Goal: Information Seeking & Learning: Learn about a topic

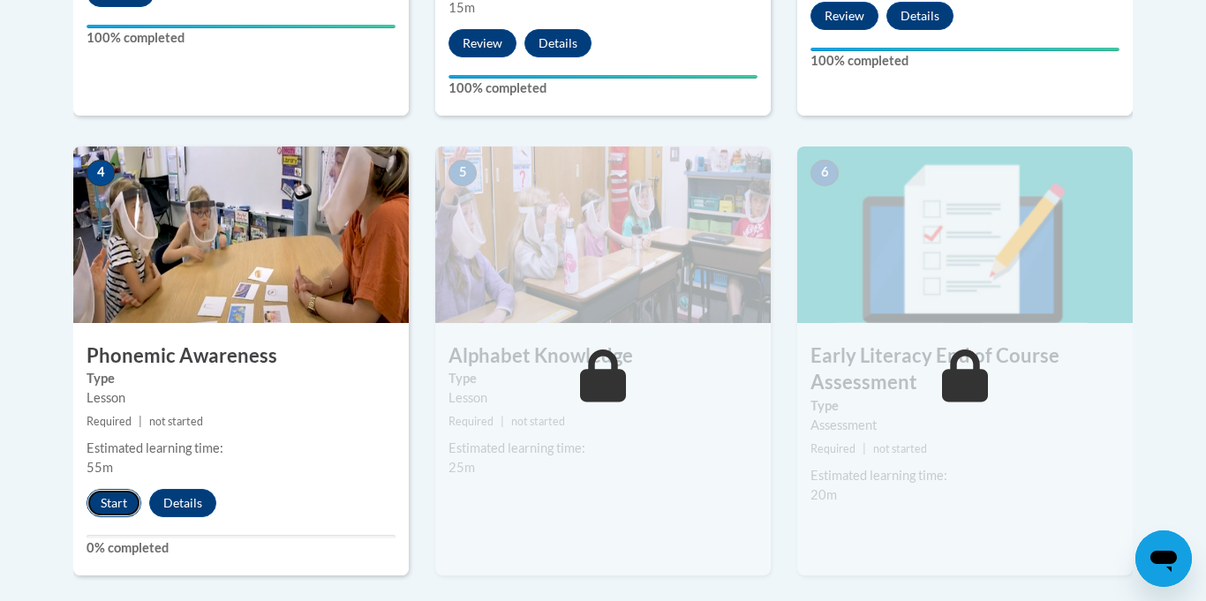
click at [112, 507] on button "Start" at bounding box center [114, 503] width 55 height 28
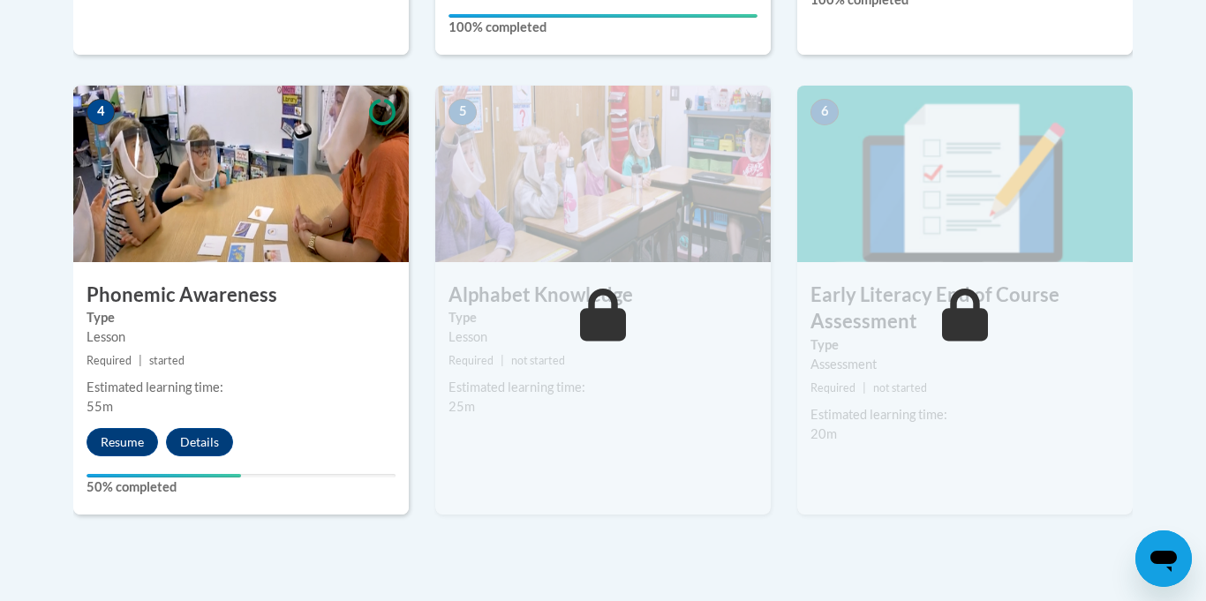
scroll to position [999, 0]
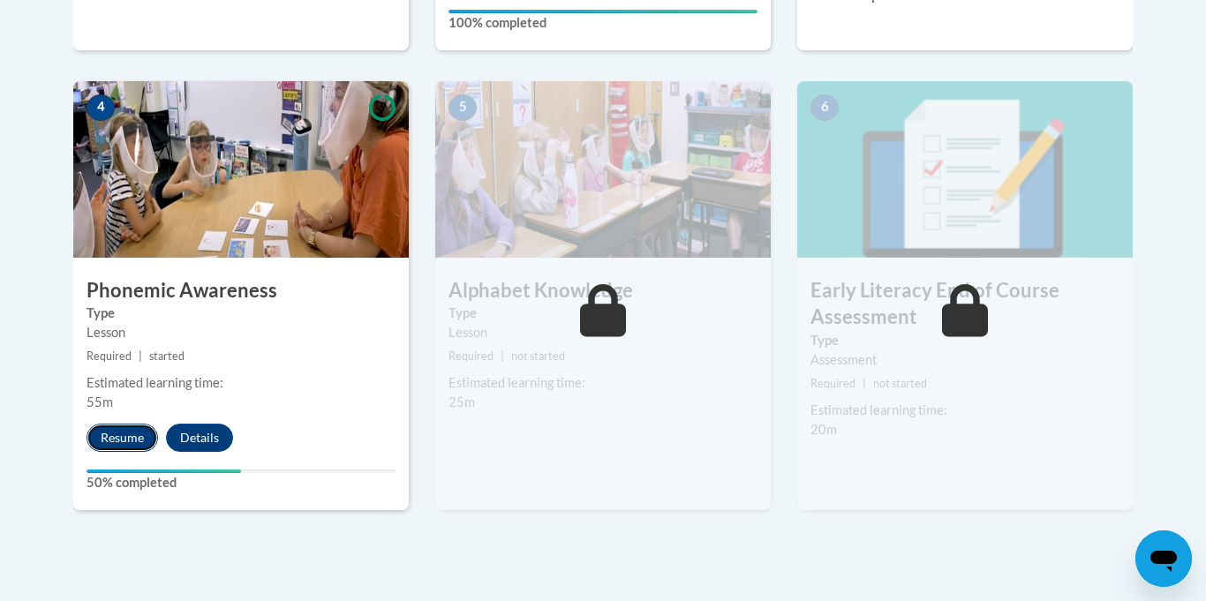
click at [112, 442] on button "Resume" at bounding box center [122, 438] width 71 height 28
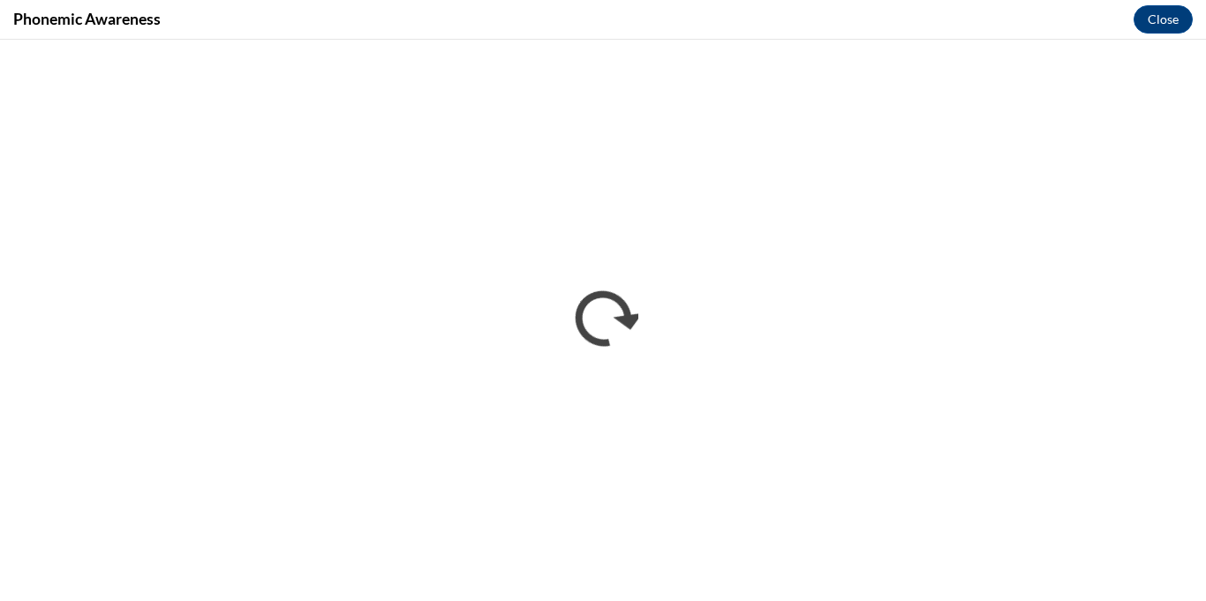
scroll to position [0, 0]
